Goal: Information Seeking & Learning: Check status

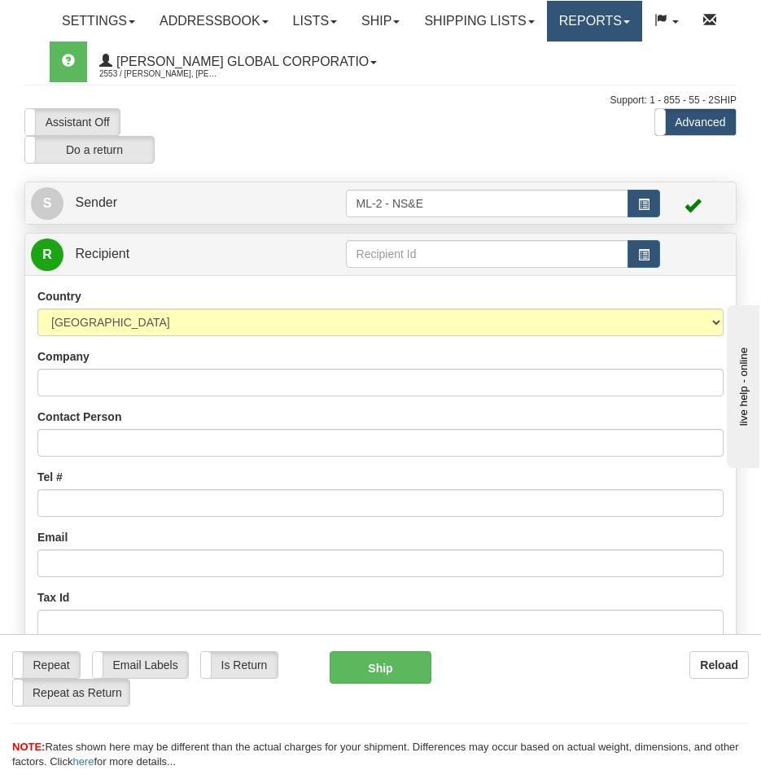
click at [630, 23] on span at bounding box center [626, 21] width 7 height 3
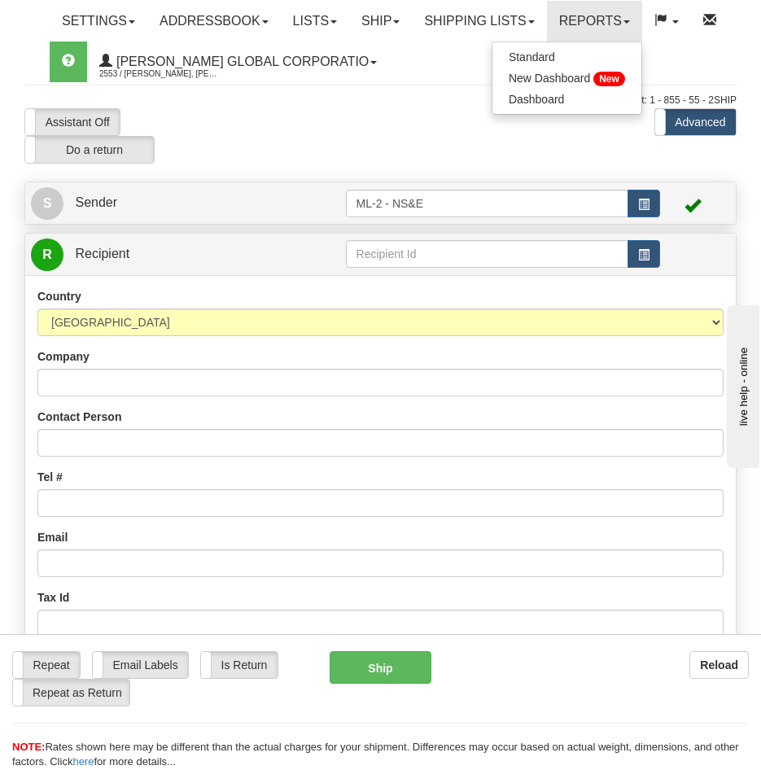
click at [347, 102] on div "Support: 1 - 855 - 55 - 2SHIP" at bounding box center [380, 101] width 712 height 14
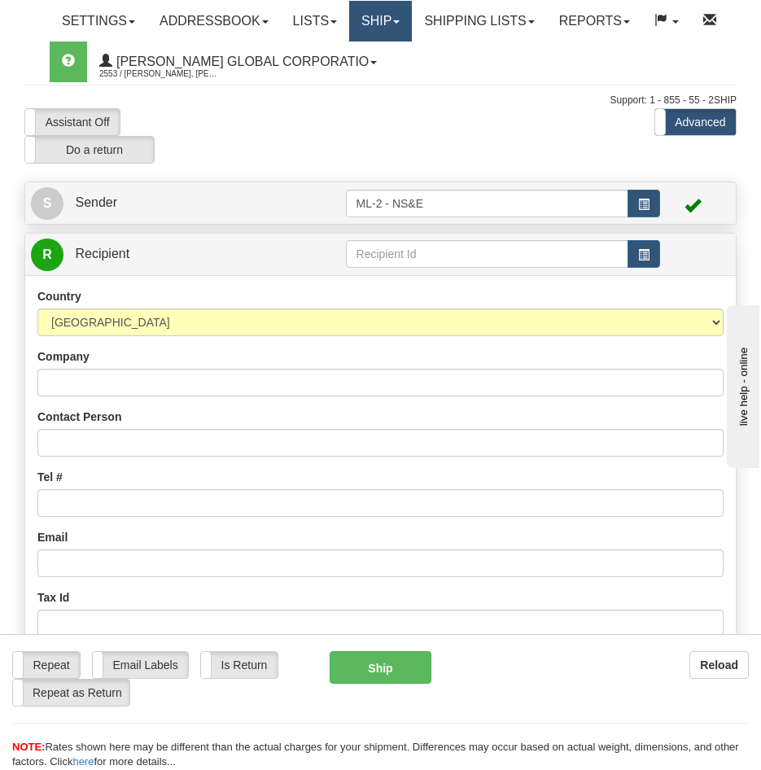
click at [412, 32] on link "Ship" at bounding box center [380, 21] width 63 height 41
click at [412, 24] on link "Ship" at bounding box center [380, 21] width 63 height 41
click at [644, 206] on span "button" at bounding box center [643, 204] width 11 height 11
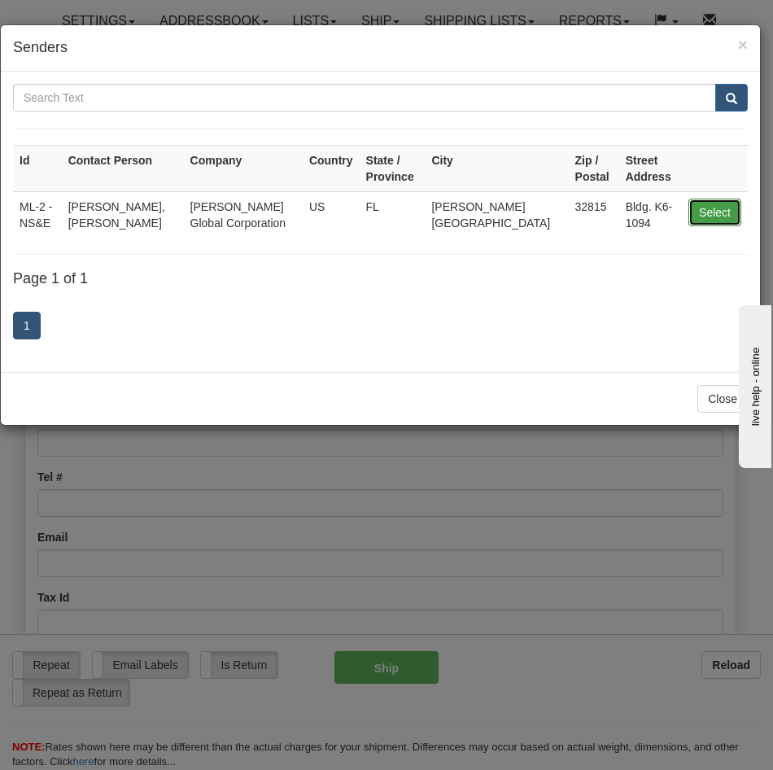
click at [716, 207] on button "Select" at bounding box center [714, 213] width 53 height 28
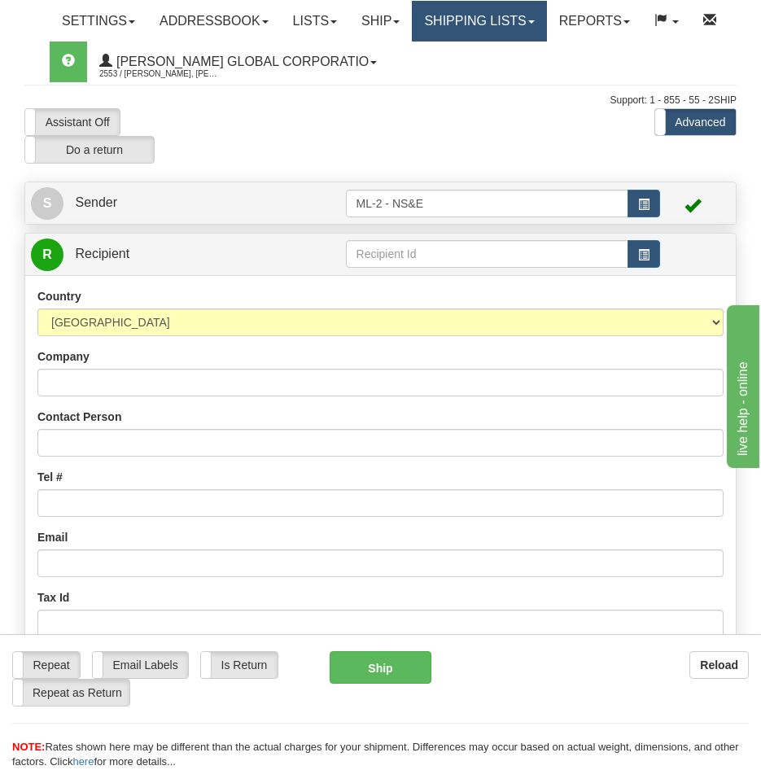
click at [546, 19] on link "Shipping lists" at bounding box center [479, 21] width 134 height 41
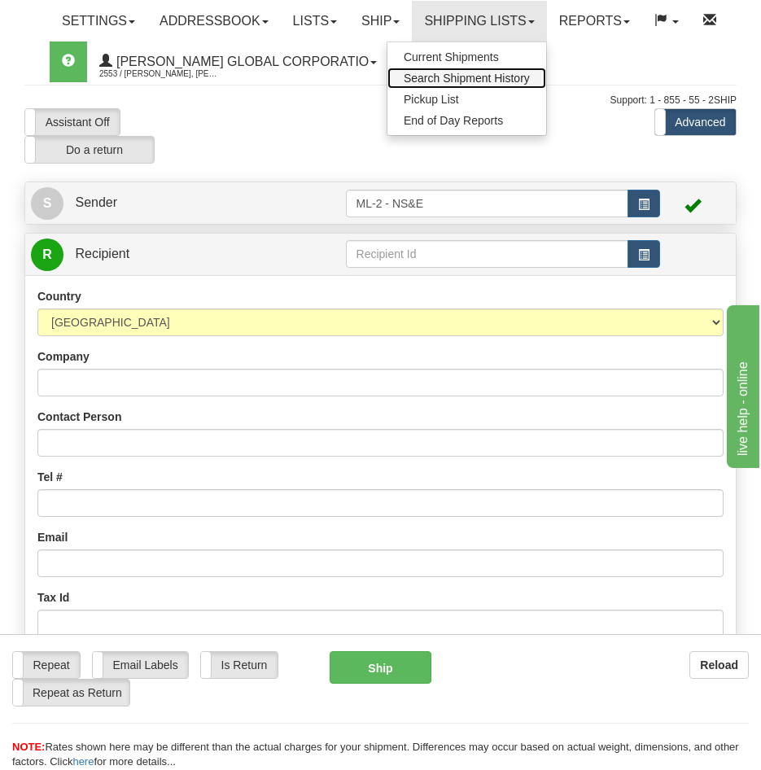
click at [447, 81] on span "Search Shipment History" at bounding box center [467, 78] width 126 height 13
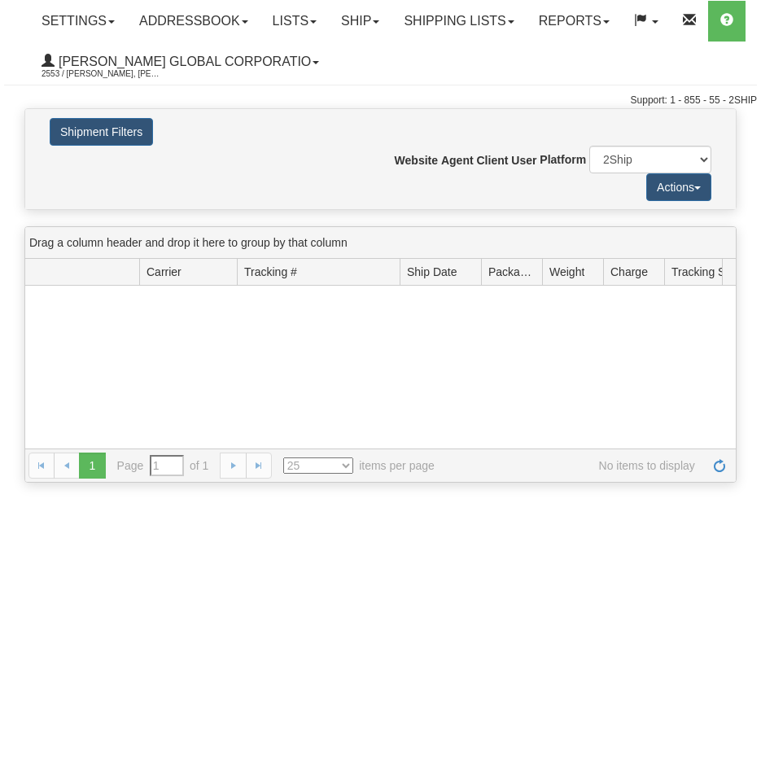
type input "From [DATE] To [DATE]"
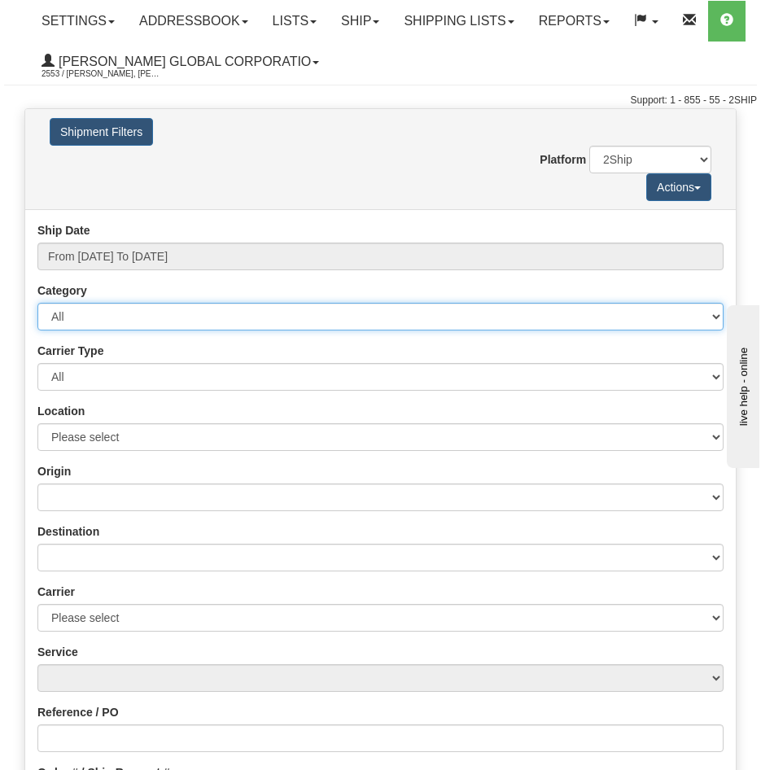
click at [718, 312] on select "All Inbound Outbound" at bounding box center [380, 317] width 686 height 28
select select "2"
click at [37, 303] on select "All Inbound Outbound" at bounding box center [380, 317] width 686 height 28
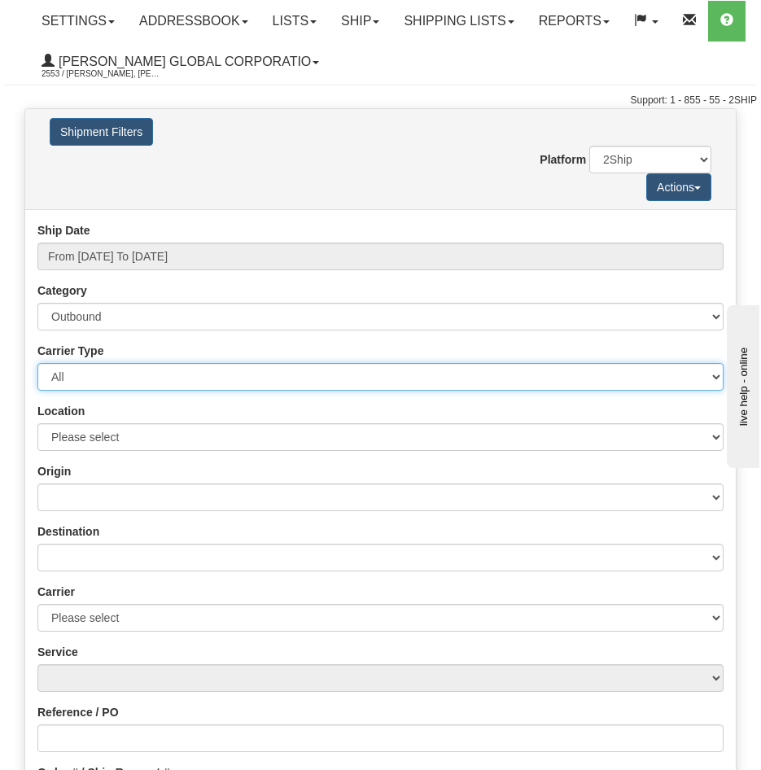
click at [716, 377] on select "All Most Common Small Package (Parcel / Courier) International Less Than Truckl…" at bounding box center [380, 377] width 686 height 28
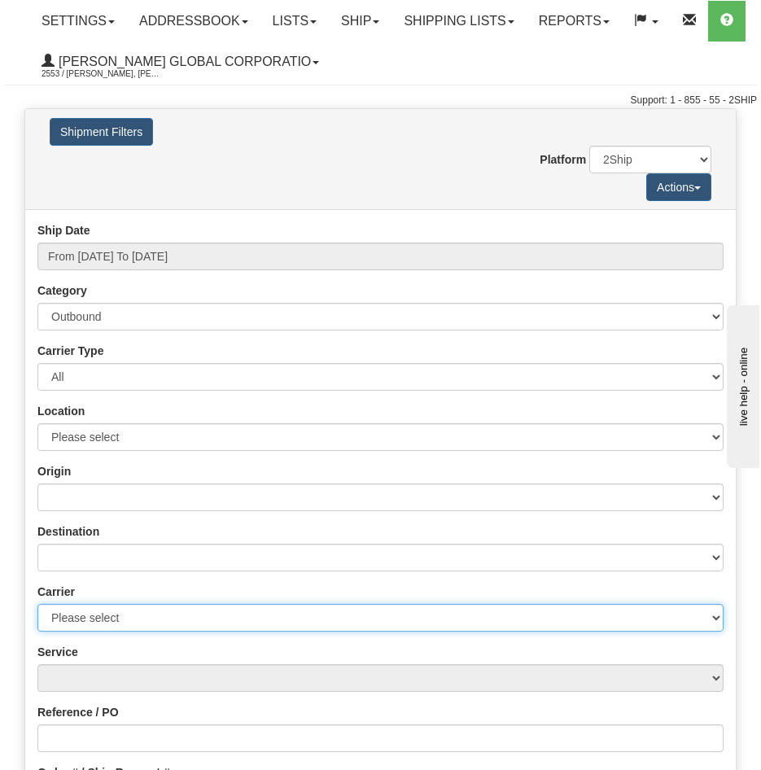
click at [713, 612] on select "Please select DHL FedEx Express® FedEx® LTL UPS" at bounding box center [380, 618] width 686 height 28
click at [717, 616] on select "Please select DHL FedEx Express® FedEx® LTL UPS" at bounding box center [380, 618] width 686 height 28
select select "2"
click at [37, 604] on select "Please select DHL FedEx Express® FedEx® LTL UPS" at bounding box center [380, 618] width 686 height 28
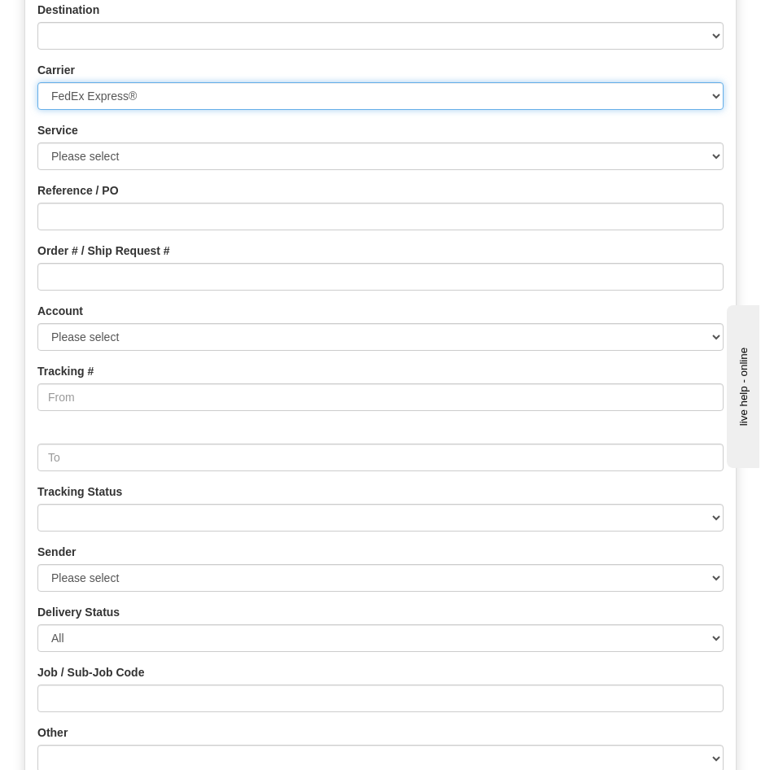
scroll to position [543, 0]
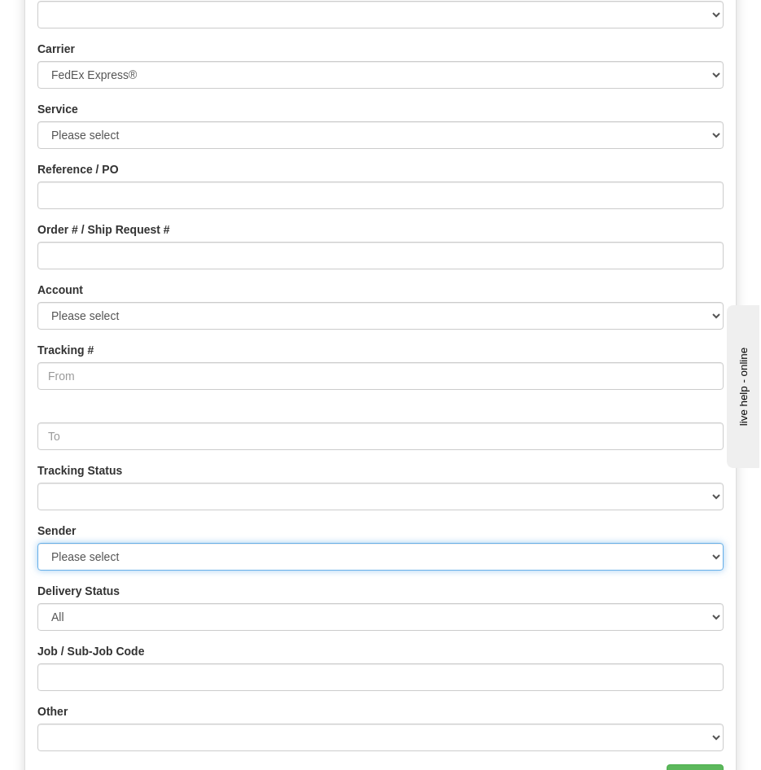
click at [719, 559] on select "Please select Bechtel Global Corporation, Schmidt, Cheryl Schmidt, (US)" at bounding box center [380, 557] width 686 height 28
select select "208866"
click at [37, 543] on select "Please select Bechtel Global Corporation, Schmidt, Cheryl Schmidt, (US)" at bounding box center [380, 557] width 686 height 28
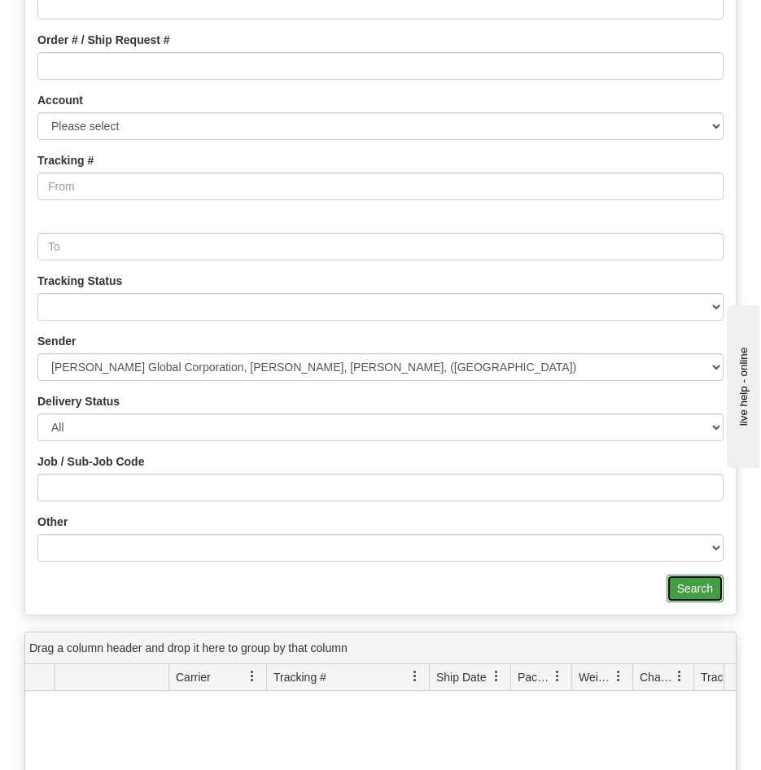
click at [684, 587] on input "Search" at bounding box center [694, 588] width 57 height 28
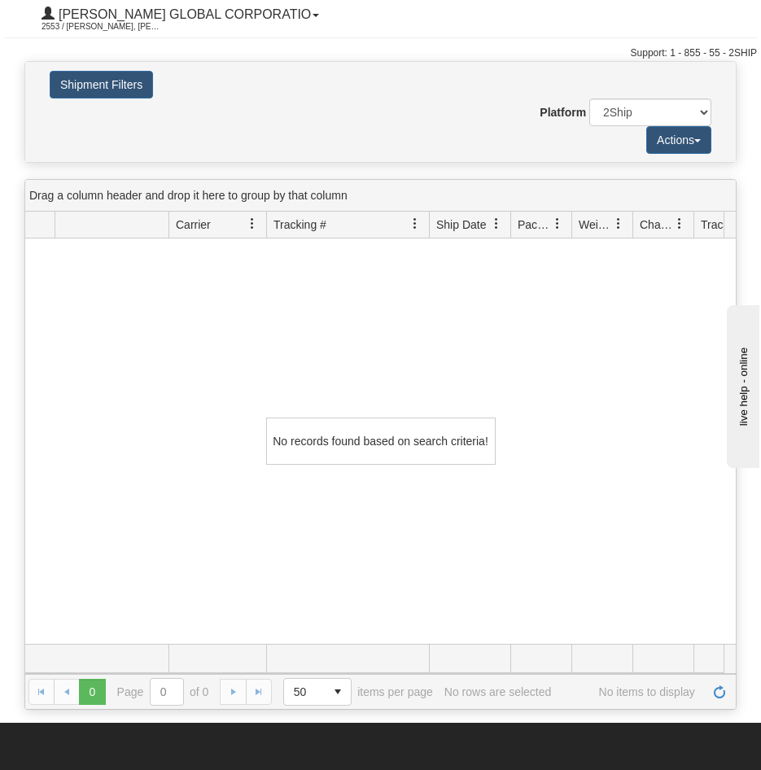
scroll to position [0, 0]
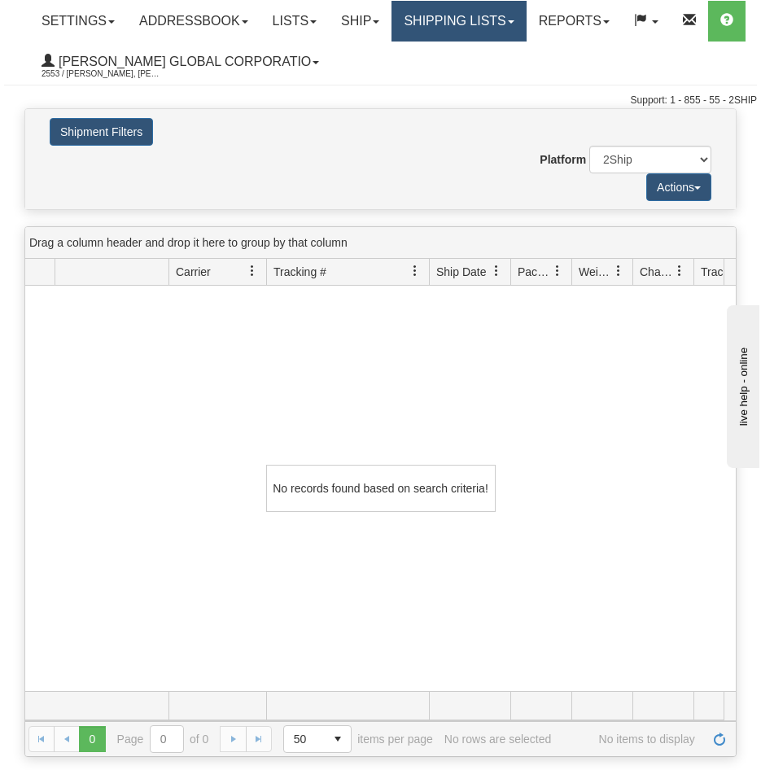
click at [523, 22] on link "Shipping lists" at bounding box center [458, 21] width 134 height 41
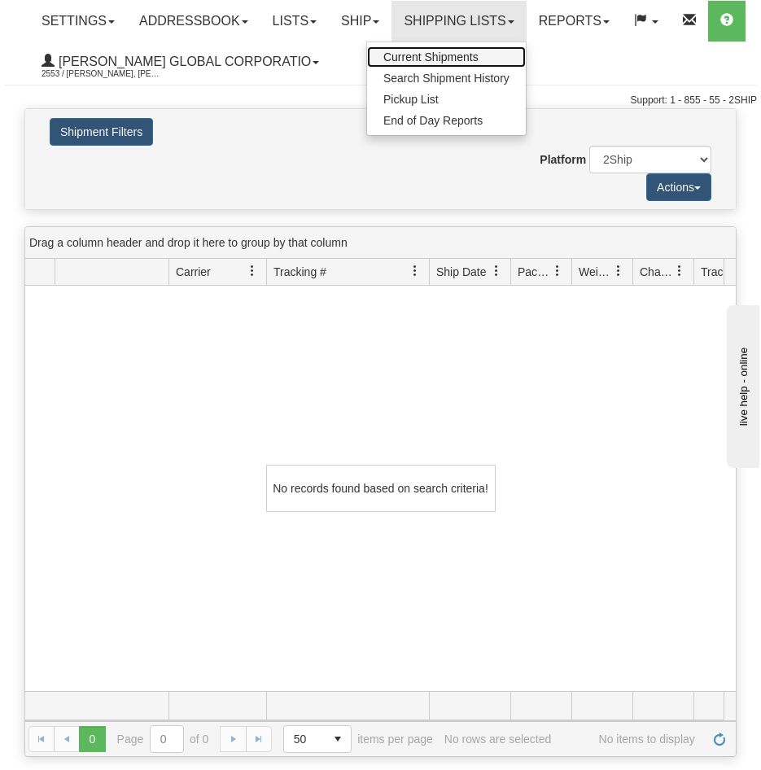
click at [412, 59] on span "Current Shipments" at bounding box center [430, 56] width 95 height 13
